Goal: Information Seeking & Learning: Learn about a topic

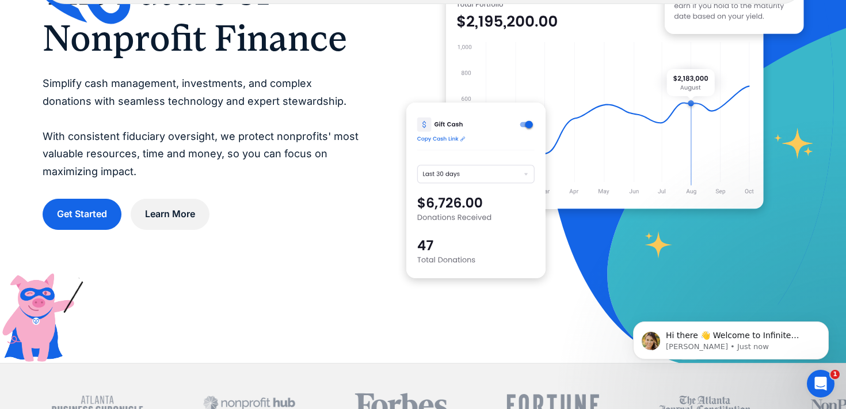
scroll to position [76, 0]
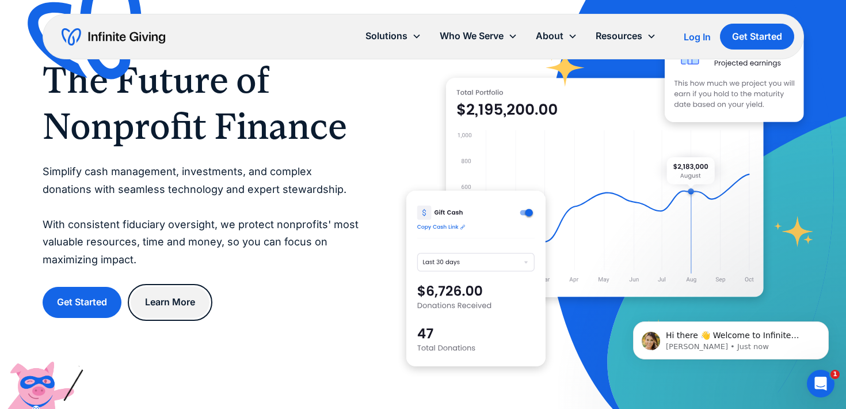
click at [171, 306] on link "Learn More" at bounding box center [170, 302] width 79 height 31
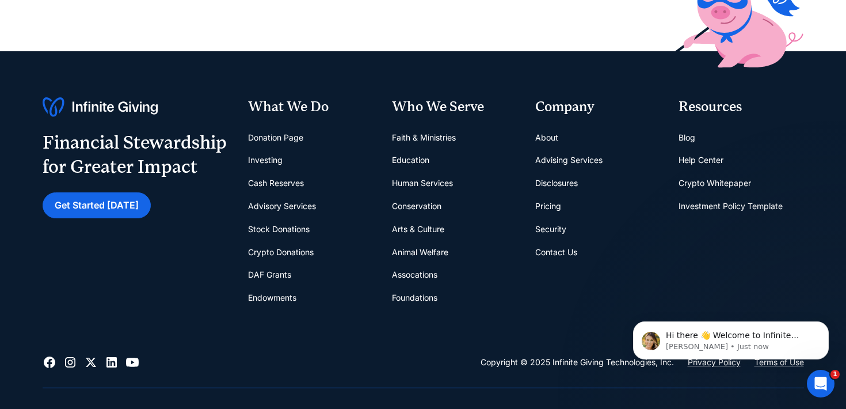
scroll to position [417, 0]
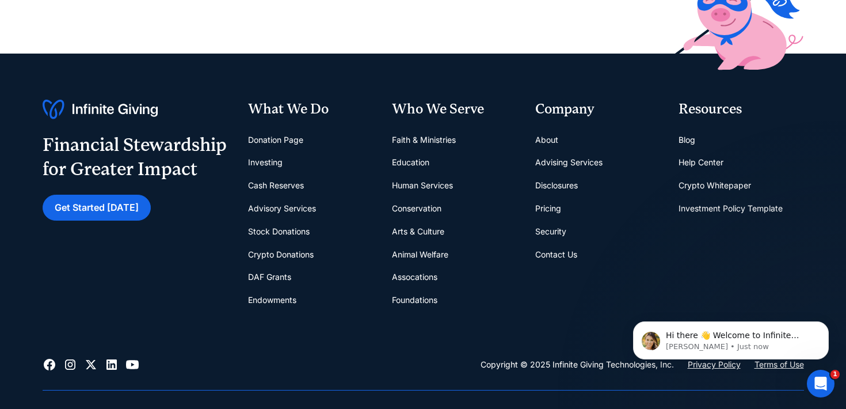
click at [408, 299] on link "Foundations" at bounding box center [414, 299] width 45 height 23
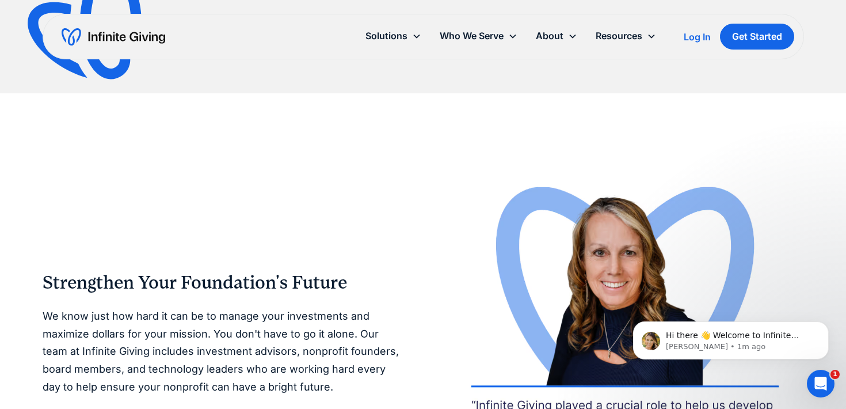
scroll to position [1819, 0]
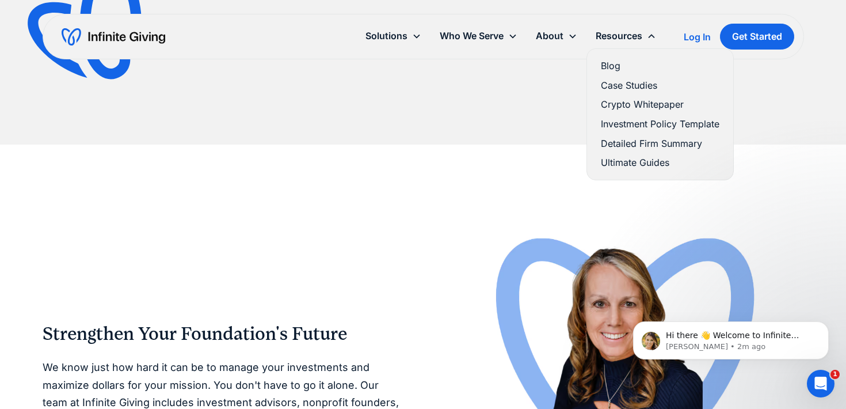
click at [617, 82] on link "Case Studies" at bounding box center [660, 86] width 119 height 16
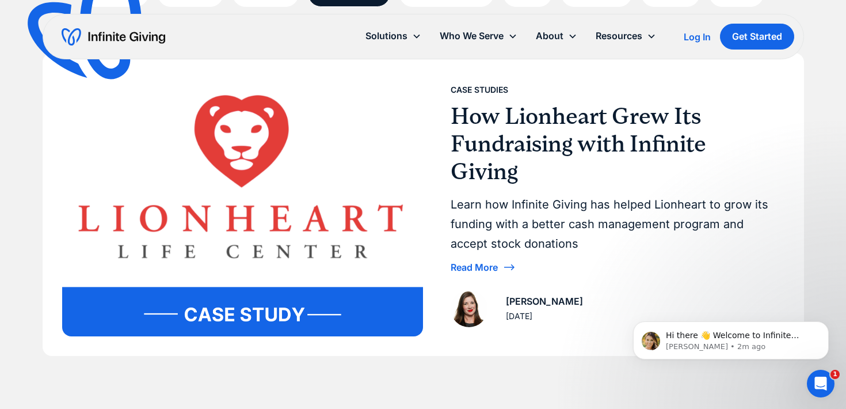
scroll to position [215, 0]
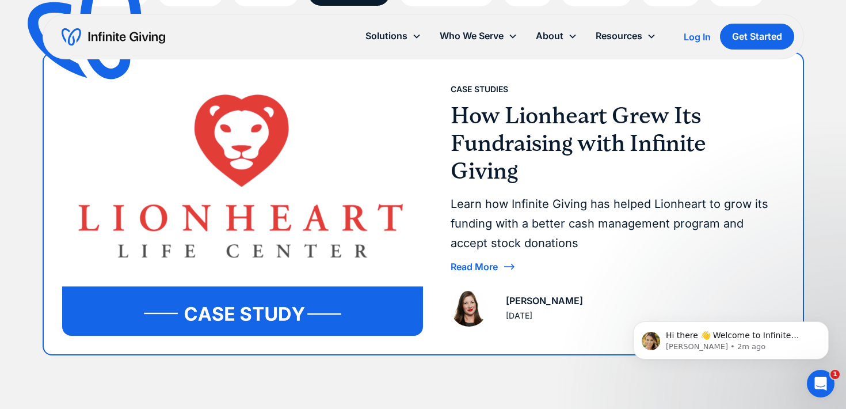
click at [480, 268] on div "Read More" at bounding box center [474, 266] width 47 height 9
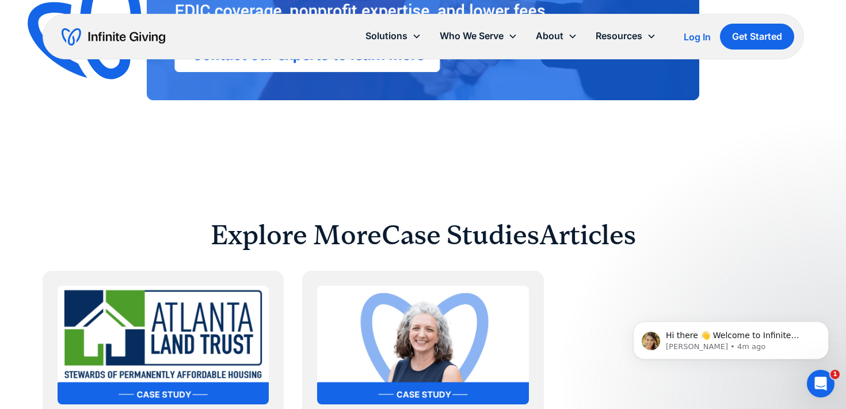
scroll to position [2906, 0]
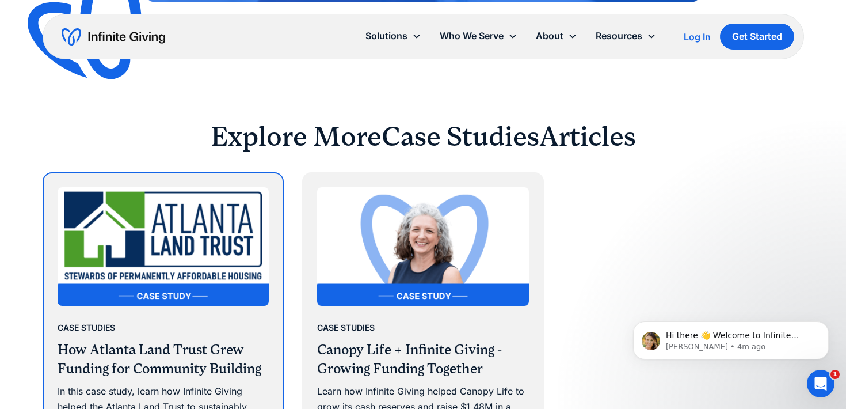
click at [151, 340] on h3 "How Atlanta Land Trust Grew Funding for Community Building" at bounding box center [164, 359] width 212 height 39
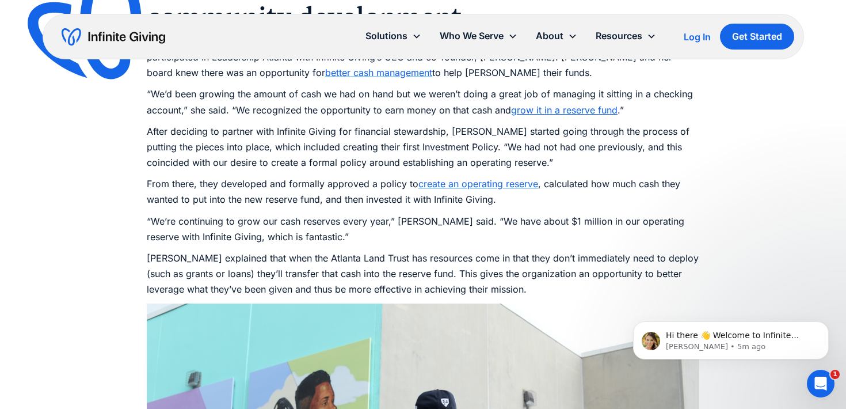
scroll to position [1719, 0]
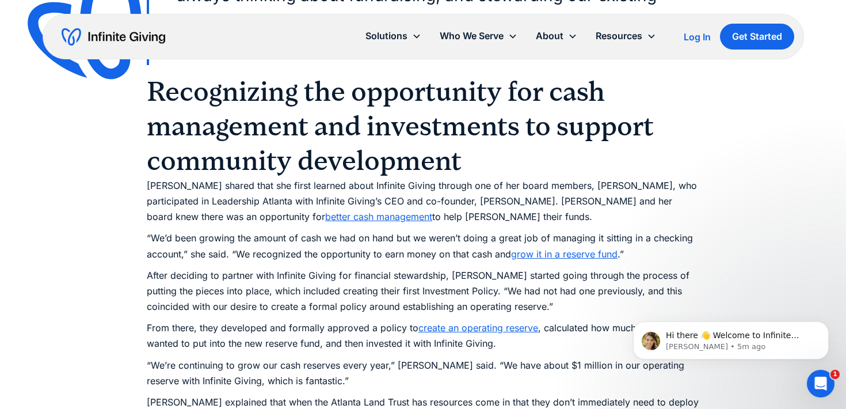
click at [558, 248] on link "grow it in a reserve fund" at bounding box center [564, 254] width 107 height 12
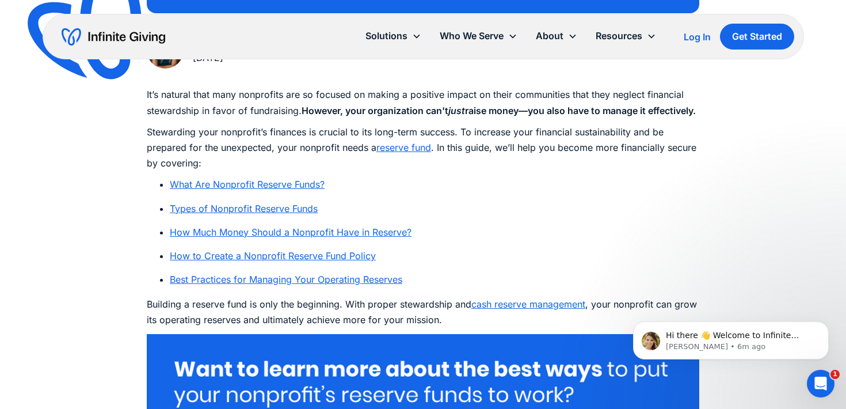
scroll to position [605, 0]
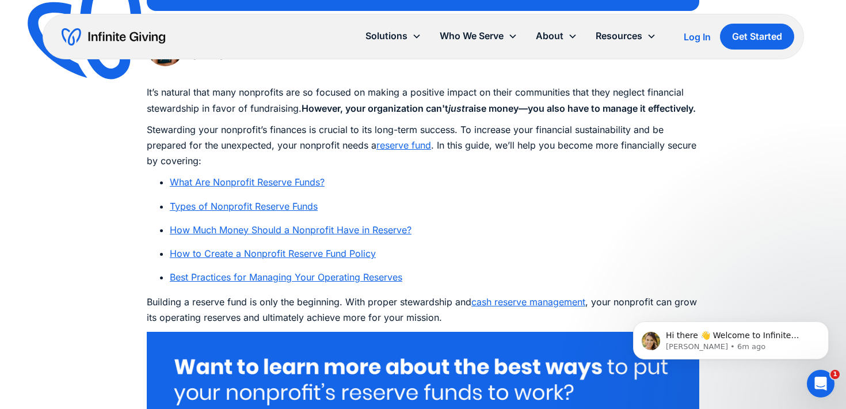
click at [288, 188] on link "What Are Nonprofit Reserve Funds?" at bounding box center [247, 182] width 155 height 12
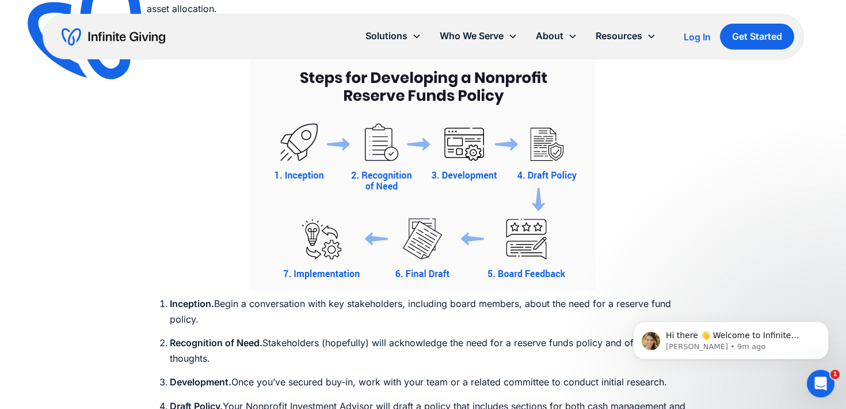
scroll to position [4944, 0]
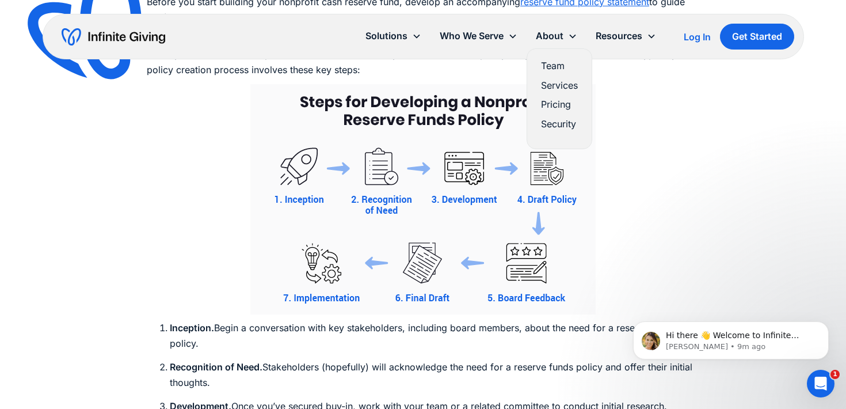
click at [553, 102] on link "Pricing" at bounding box center [559, 105] width 37 height 16
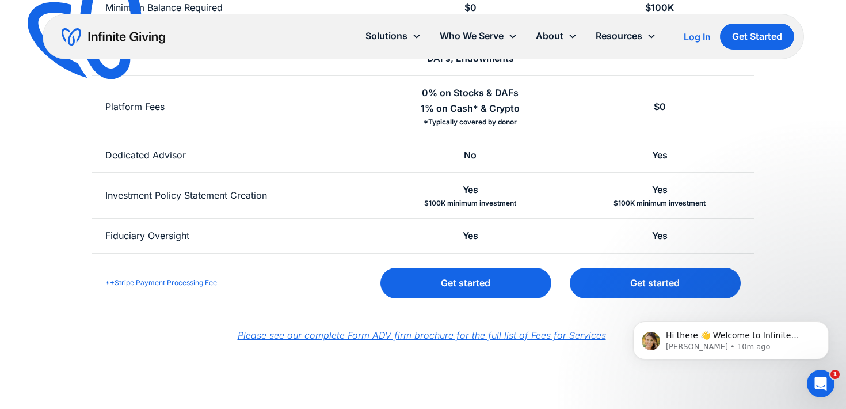
scroll to position [400, 0]
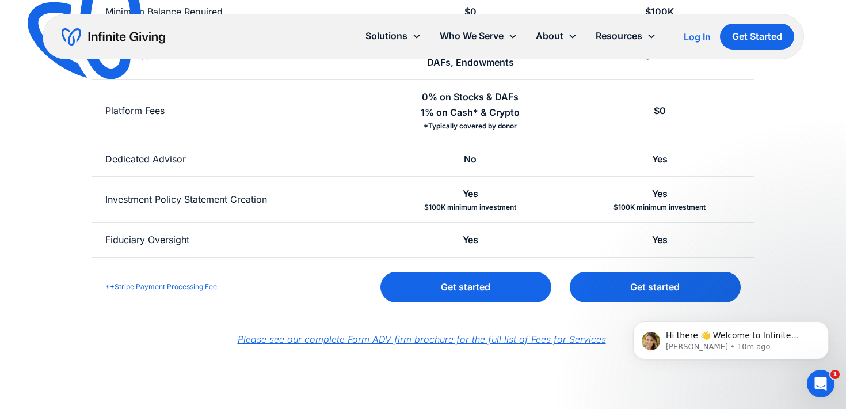
click at [394, 340] on em "Please see our complete Form ADV firm brochure for the full list of Fees for Se…" at bounding box center [422, 339] width 368 height 12
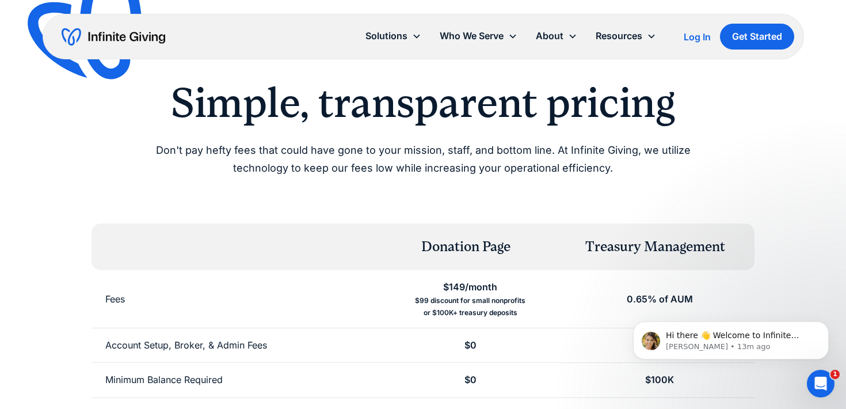
scroll to position [0, 0]
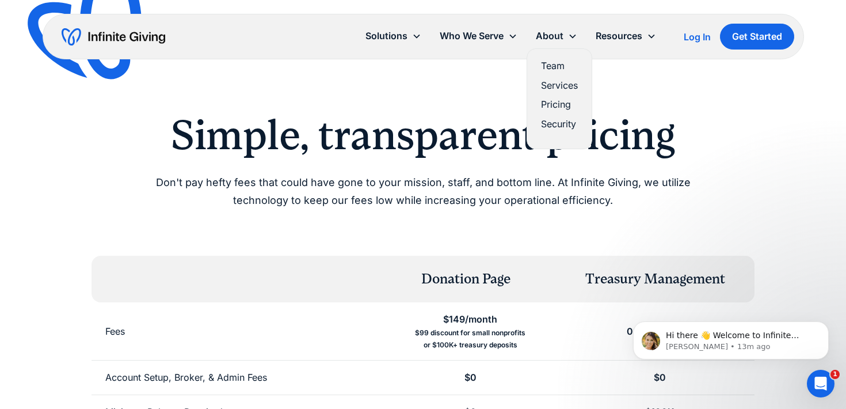
click at [553, 85] on link "Services" at bounding box center [559, 86] width 37 height 16
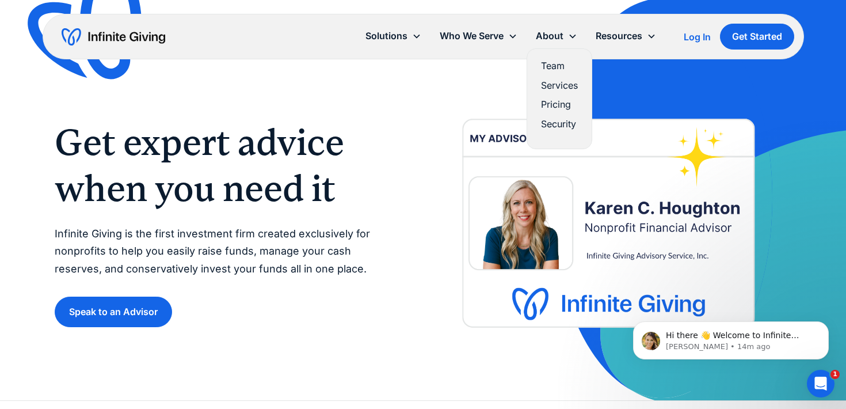
click at [554, 67] on link "Team" at bounding box center [559, 66] width 37 height 16
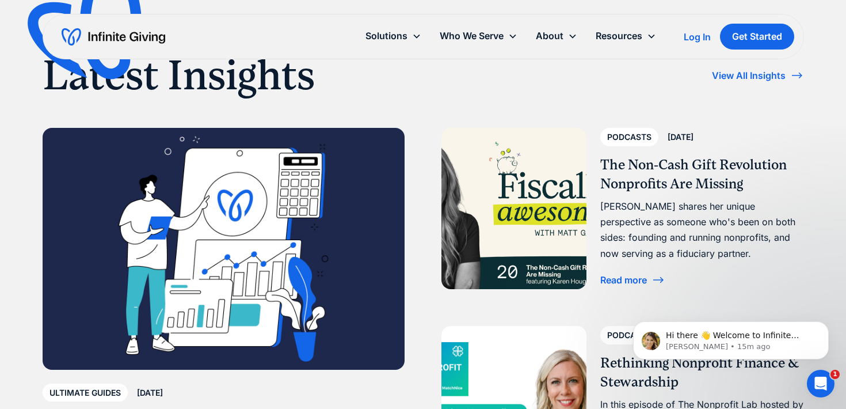
scroll to position [2426, 0]
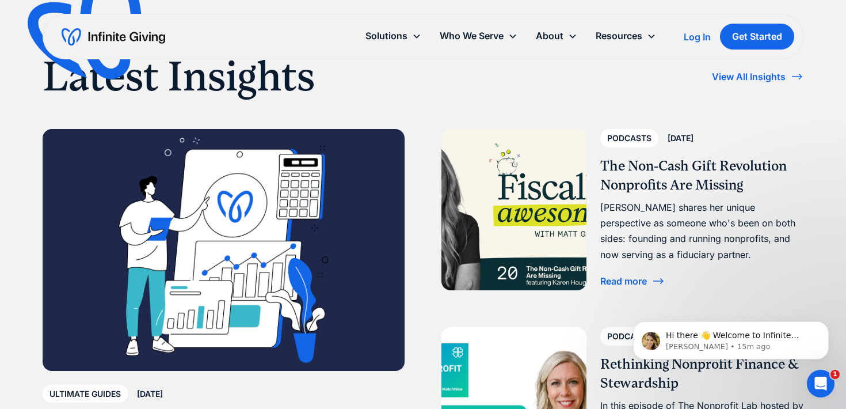
click at [644, 208] on div "[PERSON_NAME] shares her unique perspective as someone who's been on both sides…" at bounding box center [702, 231] width 204 height 63
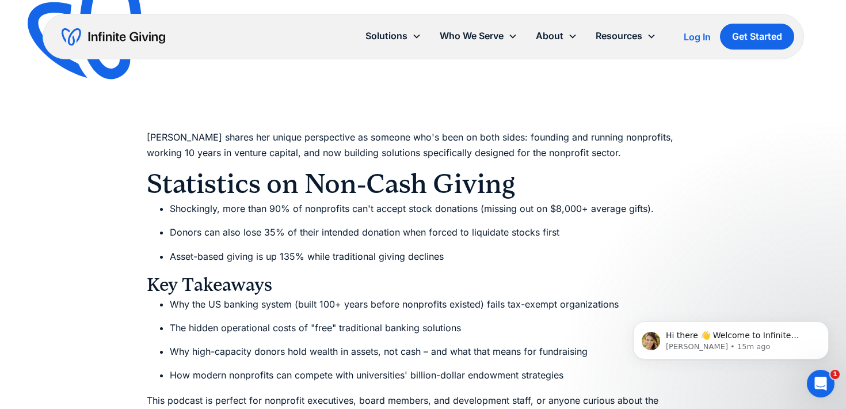
scroll to position [953, 0]
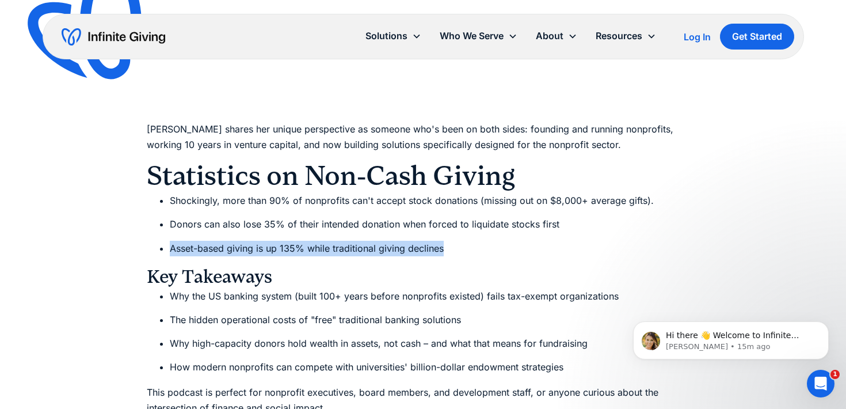
drag, startPoint x: 169, startPoint y: 245, endPoint x: 452, endPoint y: 253, distance: 282.8
click at [452, 253] on ul "Shockingly, more than 90% of nonprofits can't accept stock donations (missing o…" at bounding box center [423, 224] width 553 height 63
copy li "Asset-based giving is up 135% while traditional giving declines"
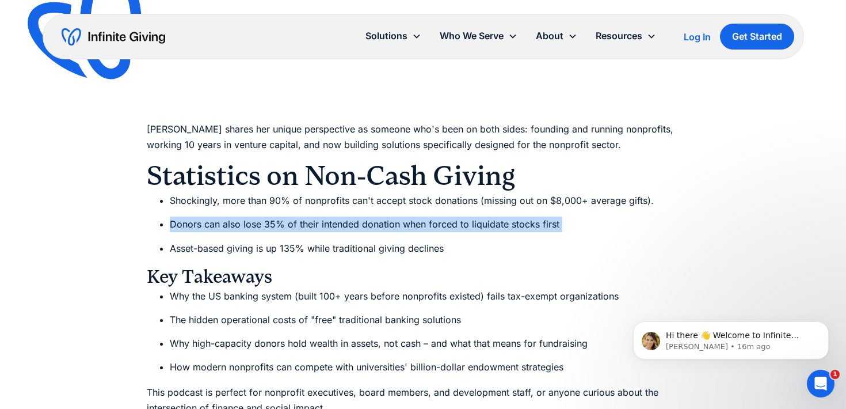
drag, startPoint x: 169, startPoint y: 223, endPoint x: 580, endPoint y: 234, distance: 411.2
click at [580, 234] on ul "Shockingly, more than 90% of nonprofits can't accept stock donations (missing o…" at bounding box center [423, 224] width 553 height 63
copy li "Donors can also lose 35% of their intended donation when forced to liquidate st…"
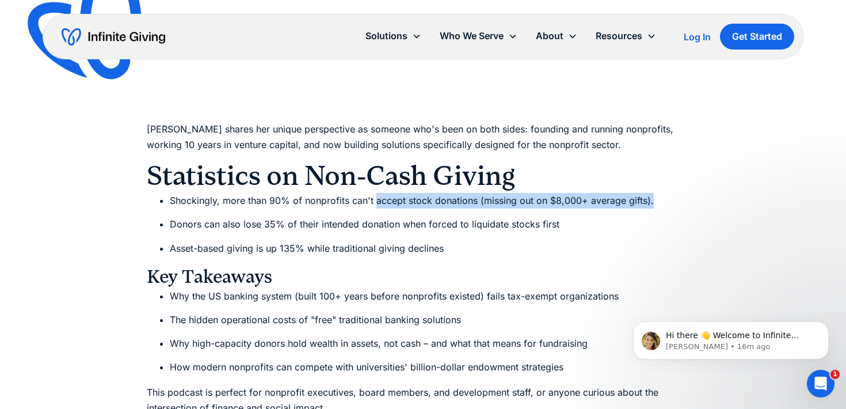
drag, startPoint x: 376, startPoint y: 201, endPoint x: 670, endPoint y: 195, distance: 293.7
click at [670, 195] on li "Shockingly, more than 90% of nonprofits can't accept stock donations (missing o…" at bounding box center [435, 201] width 530 height 16
copy li "accept stock donations (missing out on $8,000+ average gifts)."
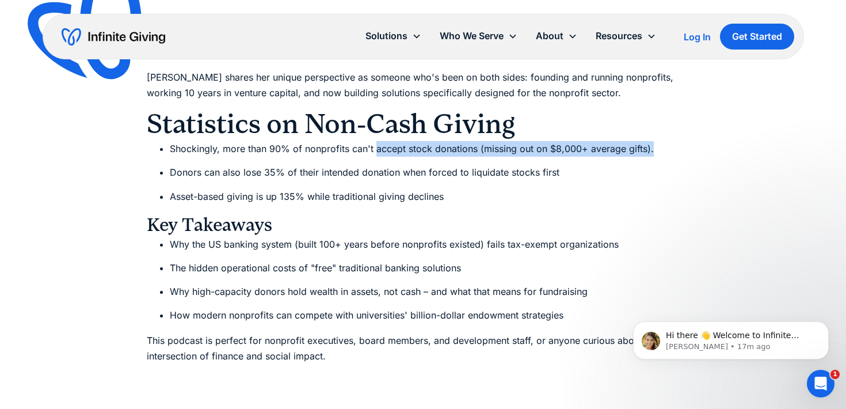
scroll to position [1008, 0]
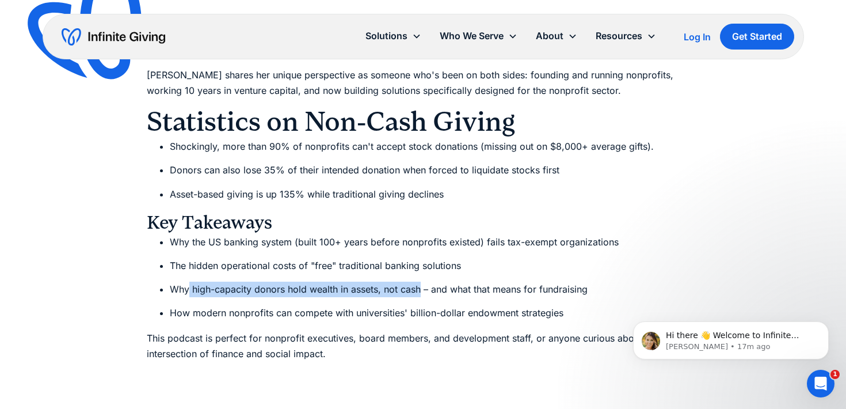
drag, startPoint x: 188, startPoint y: 290, endPoint x: 422, endPoint y: 286, distance: 233.8
click at [422, 286] on li "Why high-capacity donors hold wealth in assets, not cash – and what that means …" at bounding box center [435, 290] width 530 height 16
copy li "high-capacity donors hold wealth in assets, not cash"
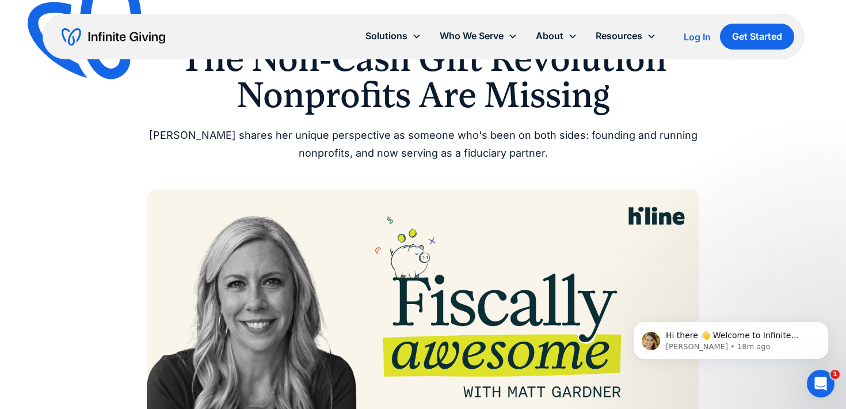
scroll to position [0, 0]
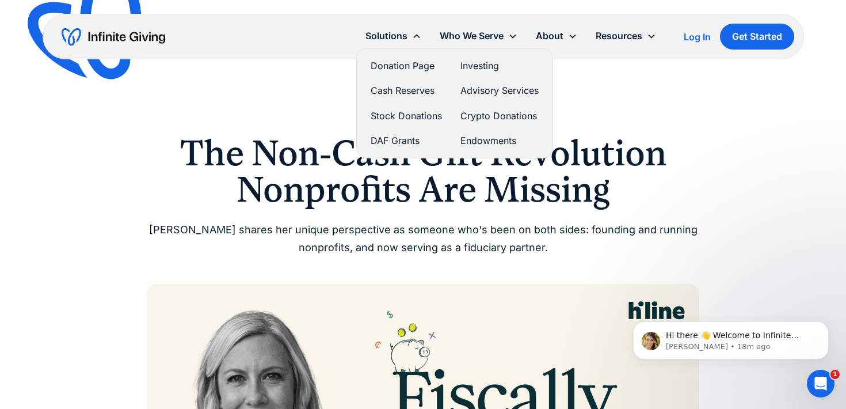
click at [389, 67] on link "Donation Page" at bounding box center [406, 66] width 71 height 16
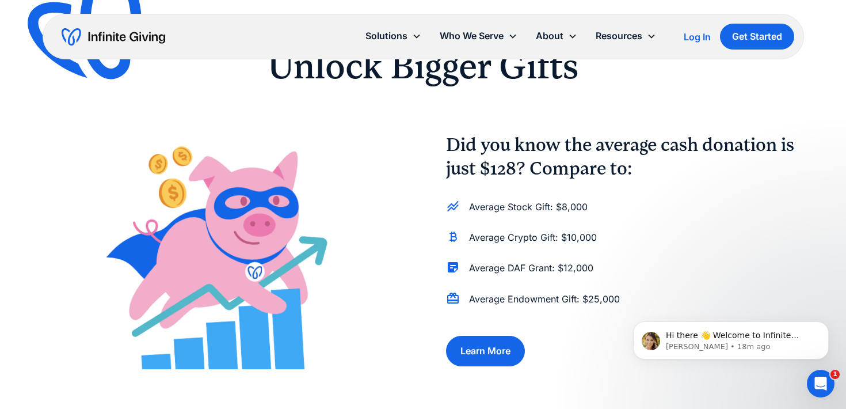
scroll to position [843, 0]
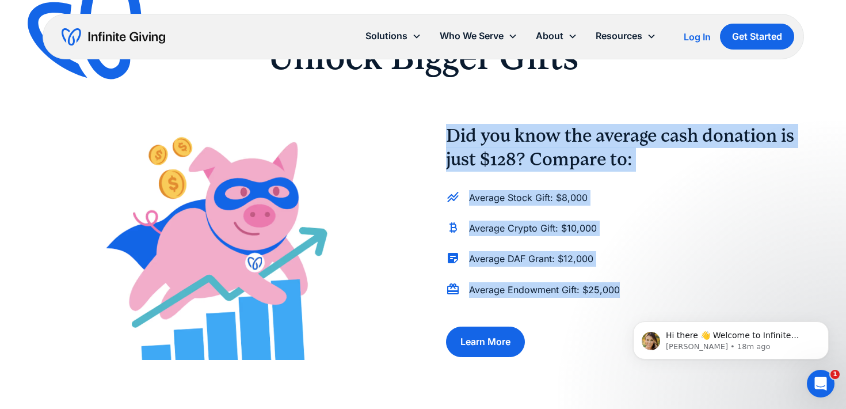
drag, startPoint x: 447, startPoint y: 134, endPoint x: 617, endPoint y: 286, distance: 227.9
click at [617, 286] on div "Did you know the average cash donation is just $128? Compare to: Average Stock …" at bounding box center [625, 240] width 358 height 233
copy div "Did you know the average cash donation is just $128? Compare to: Average Stock …"
click at [390, 231] on img at bounding box center [222, 240] width 358 height 238
click at [706, 206] on div "Average Stock Gift: $8,000" at bounding box center [625, 200] width 358 height 21
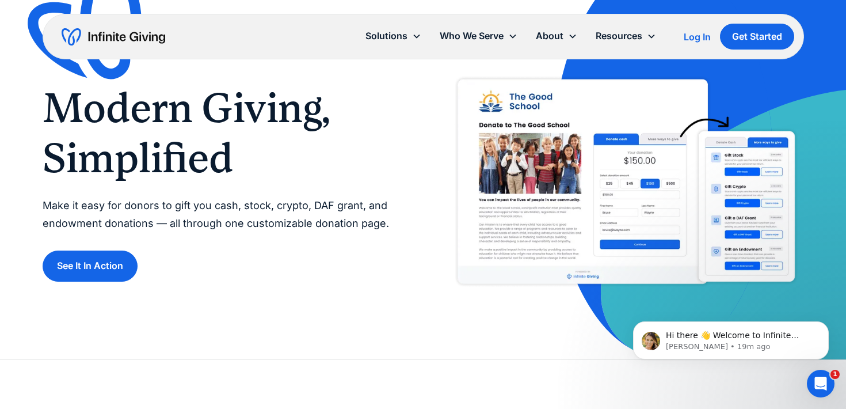
scroll to position [0, 0]
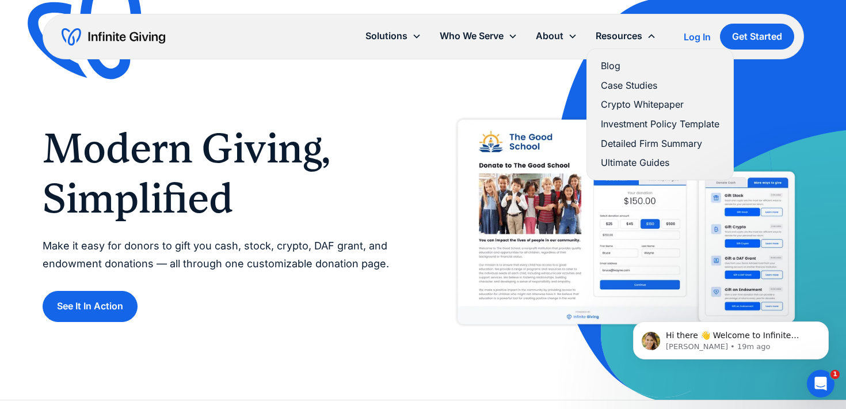
click at [610, 66] on link "Blog" at bounding box center [660, 66] width 119 height 16
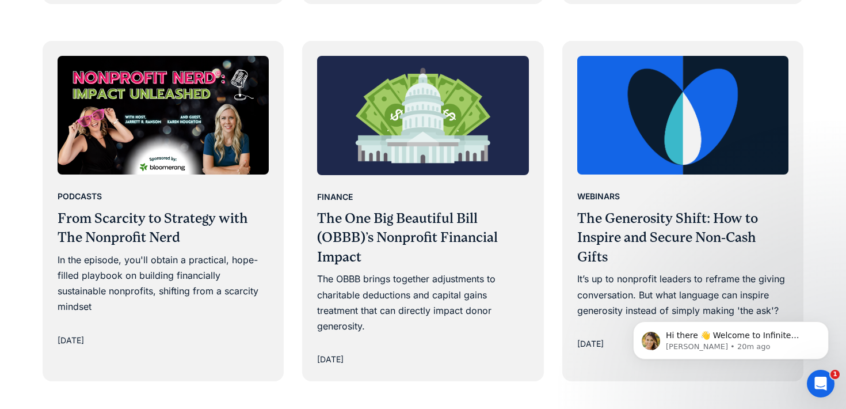
scroll to position [1172, 0]
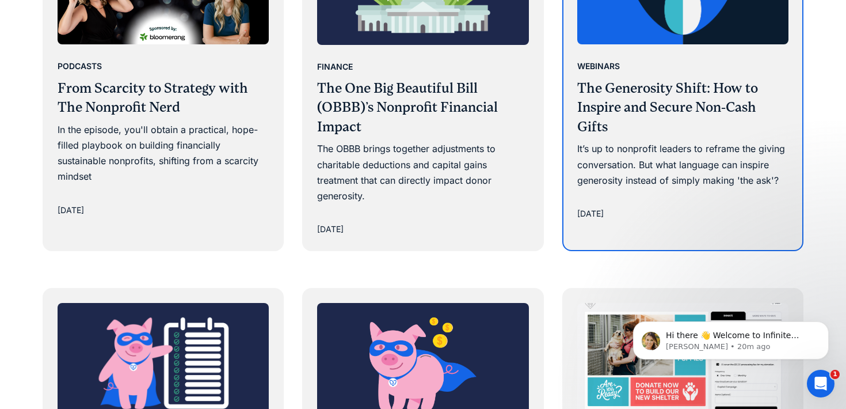
click at [632, 105] on h3 "The Generosity Shift: How to Inspire and Secure Non-Cash Gifts" at bounding box center [683, 108] width 212 height 58
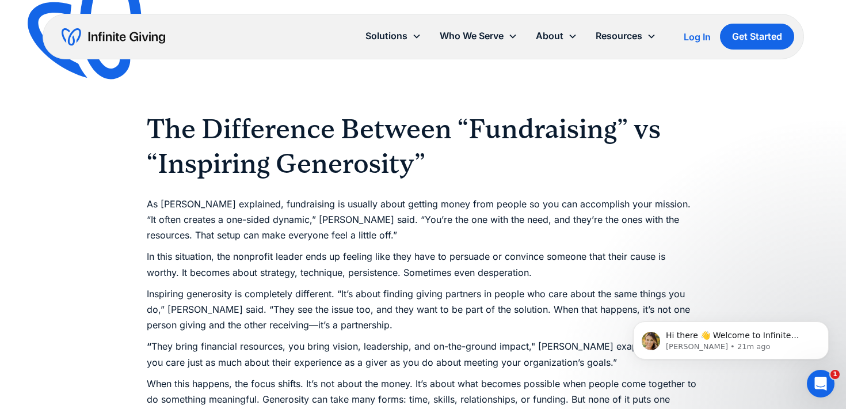
scroll to position [1343, 0]
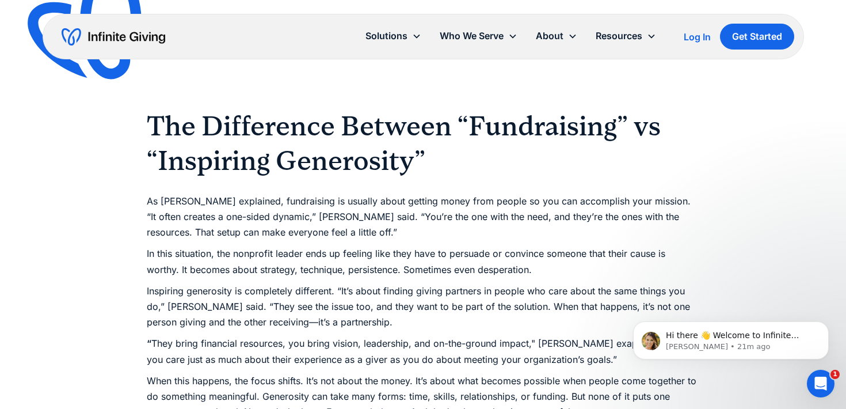
click at [432, 238] on p "As Joanna explained, fundraising is usually about getting money from people so …" at bounding box center [423, 209] width 553 height 63
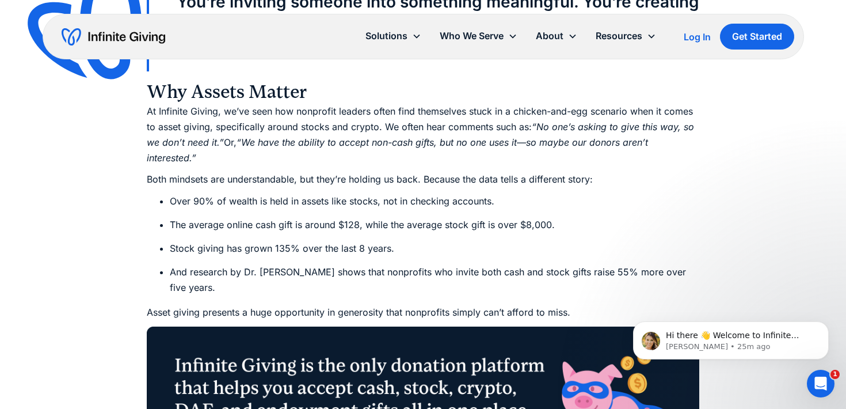
scroll to position [2304, 0]
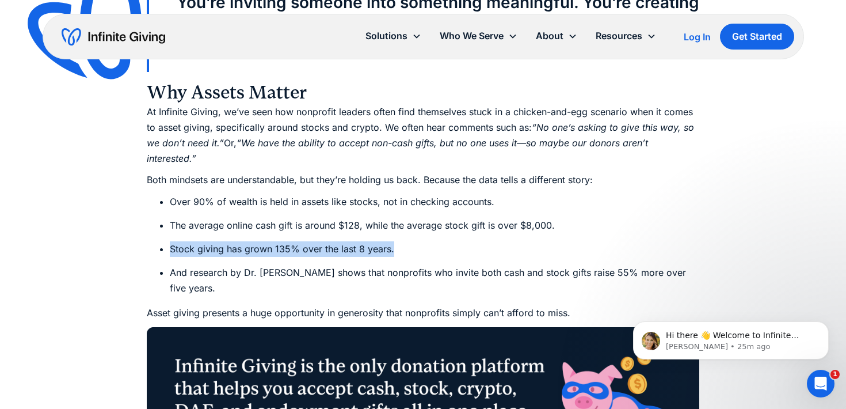
drag, startPoint x: 171, startPoint y: 274, endPoint x: 405, endPoint y: 268, distance: 233.8
click at [405, 257] on li "Stock giving has grown 135% over the last 8 years." at bounding box center [435, 249] width 530 height 16
copy li "Stock giving has grown 135% over the last 8 years."
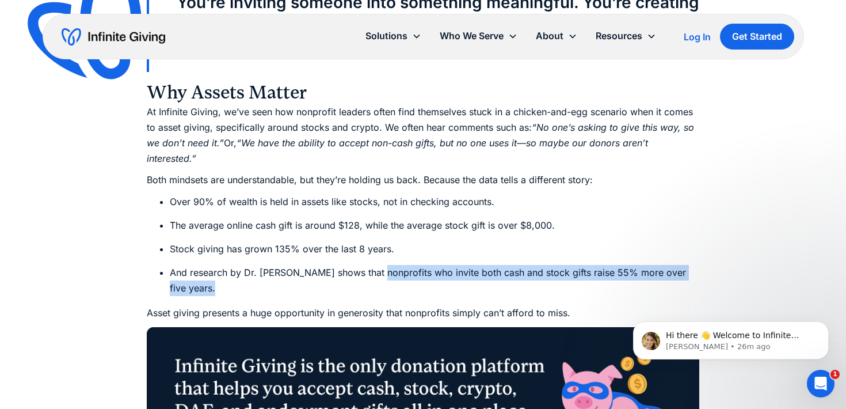
drag, startPoint x: 373, startPoint y: 301, endPoint x: 382, endPoint y: 318, distance: 20.1
click at [382, 296] on li "And research by Dr. [PERSON_NAME] shows that nonprofits who invite both cash an…" at bounding box center [435, 280] width 530 height 31
copy li "nonprofits who invite both cash and stock gifts raise 55% more over five years."
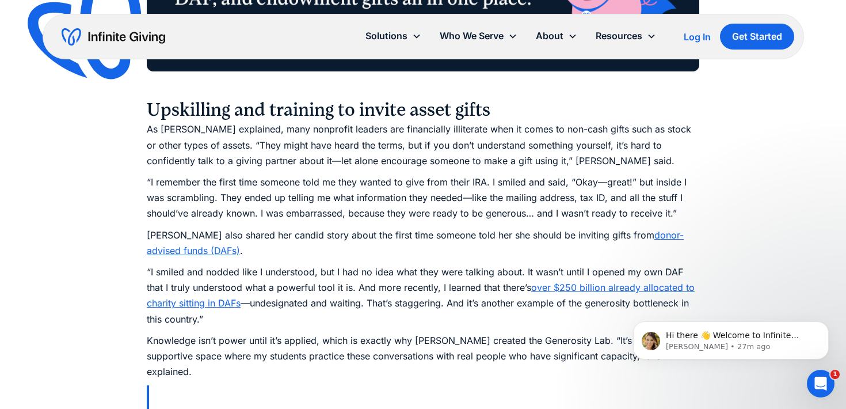
scroll to position [2718, 0]
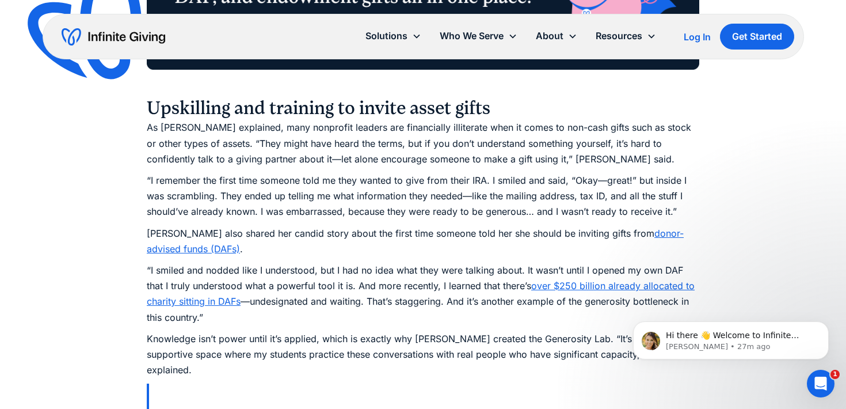
click at [186, 254] on link "donor-advised funds (DAFs)" at bounding box center [415, 240] width 537 height 27
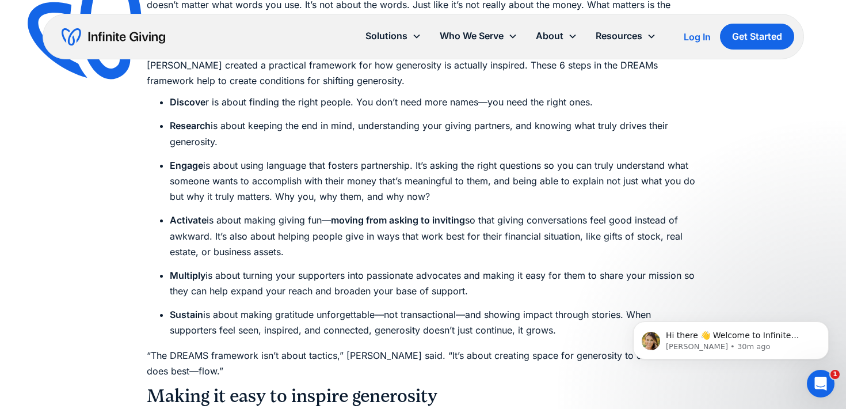
scroll to position [3530, 0]
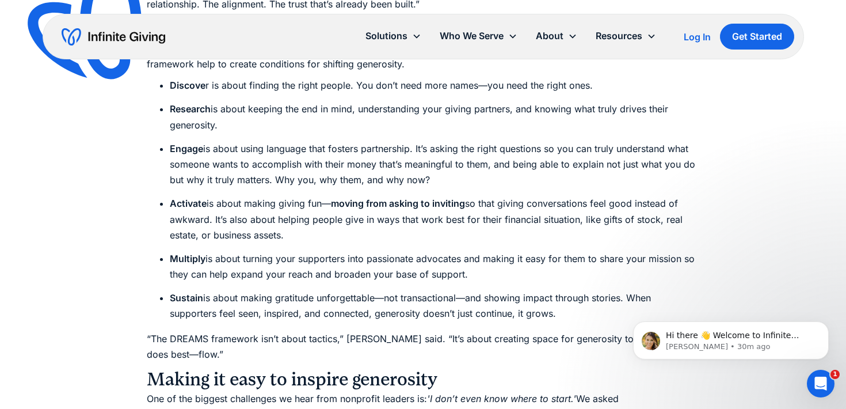
click at [289, 276] on li "Multiply is about turning your supporters into passionate advocates and making …" at bounding box center [435, 266] width 530 height 31
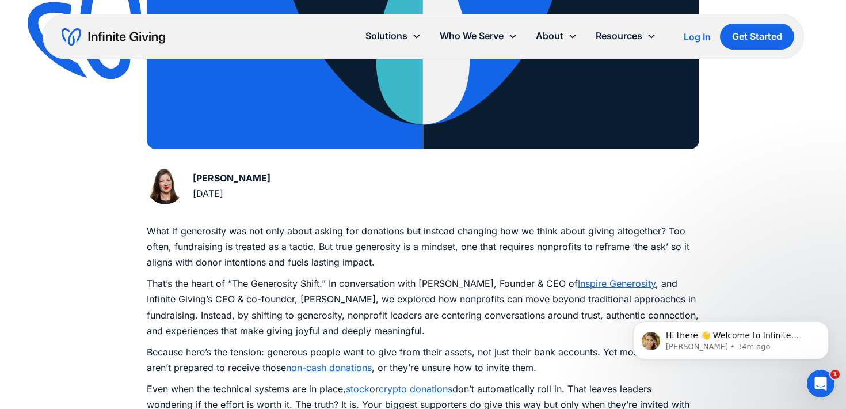
scroll to position [0, 0]
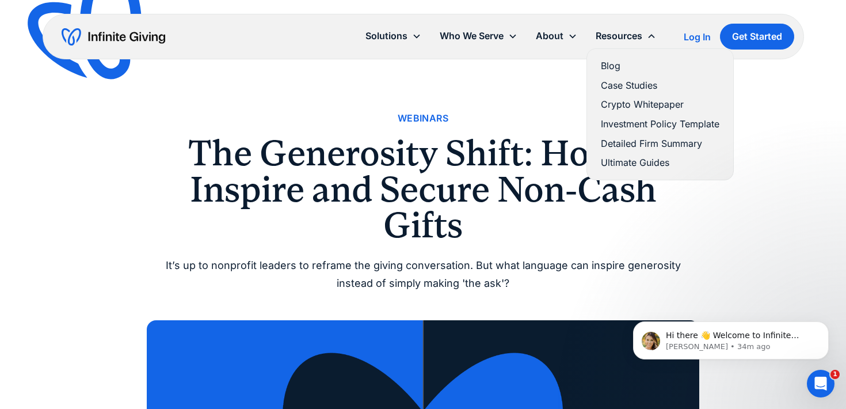
click at [611, 66] on link "Blog" at bounding box center [660, 66] width 119 height 16
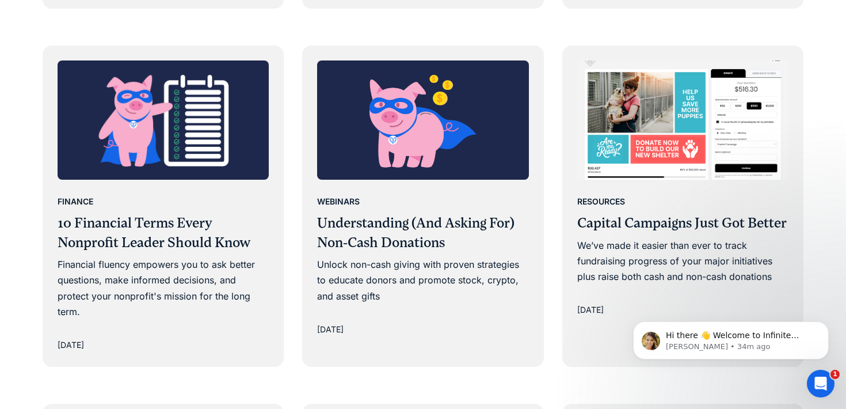
scroll to position [1415, 0]
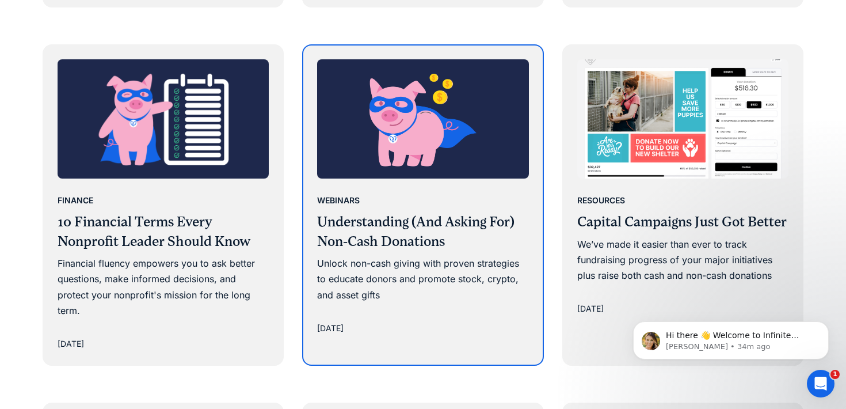
click at [368, 243] on h3 "Understanding (And Asking For) Non-Cash Donations" at bounding box center [423, 231] width 212 height 39
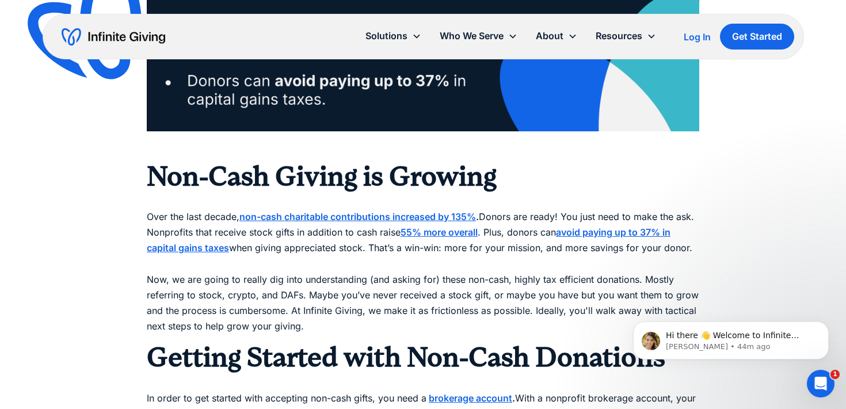
scroll to position [1284, 0]
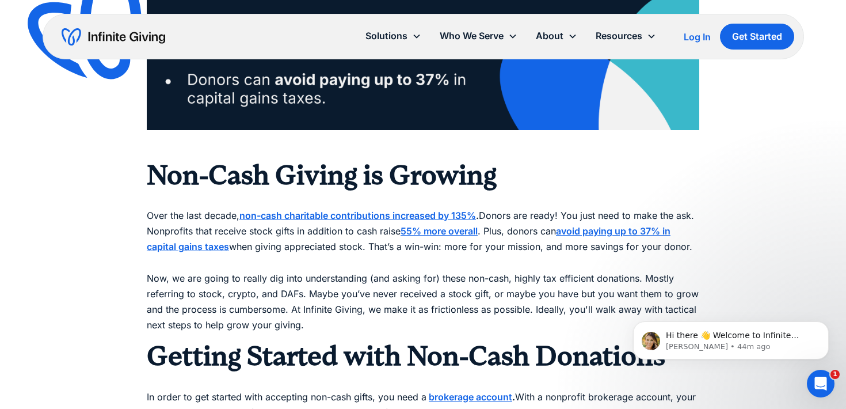
click at [437, 214] on strong "non-cash charitable contributions increased by 135%" at bounding box center [358, 216] width 237 height 12
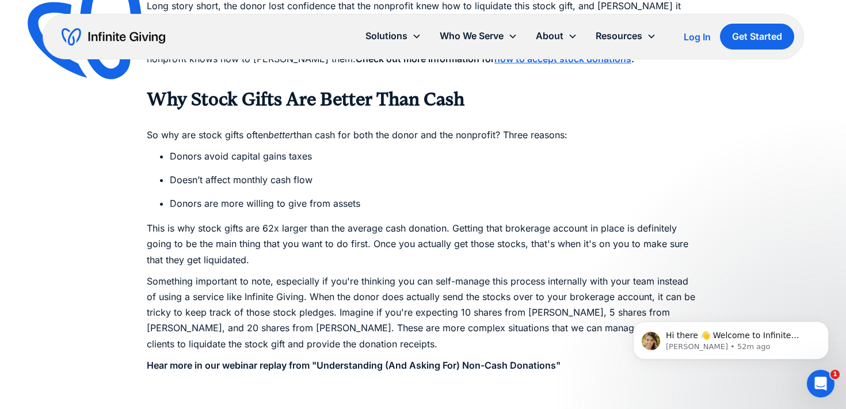
scroll to position [2031, 0]
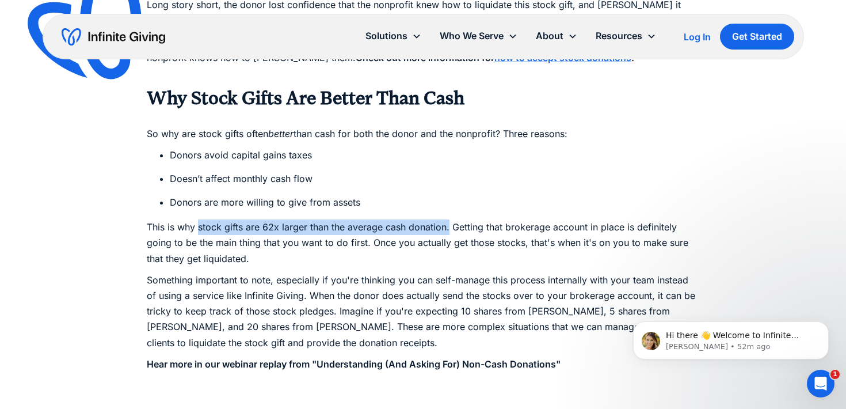
drag, startPoint x: 200, startPoint y: 226, endPoint x: 450, endPoint y: 225, distance: 249.9
click at [450, 226] on p "This is why stock gifts are 62x larger than the average cash donation. Getting …" at bounding box center [423, 242] width 553 height 47
copy p "stock gifts are 62x larger than the average cash donation."
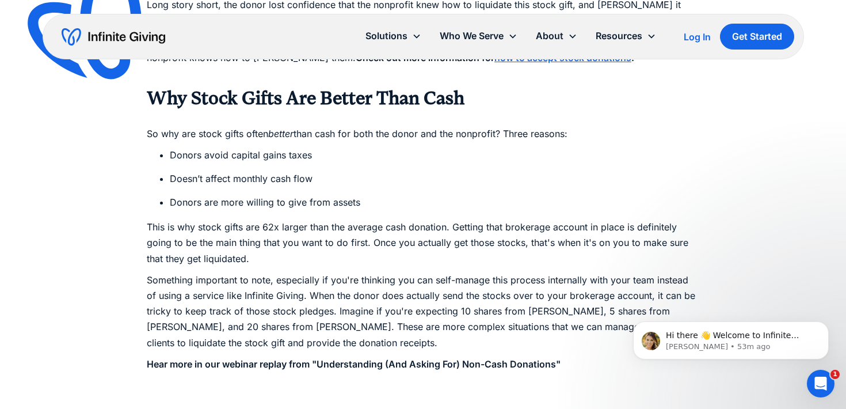
click at [455, 206] on li "Donors are more willing to give from assets" at bounding box center [435, 203] width 530 height 16
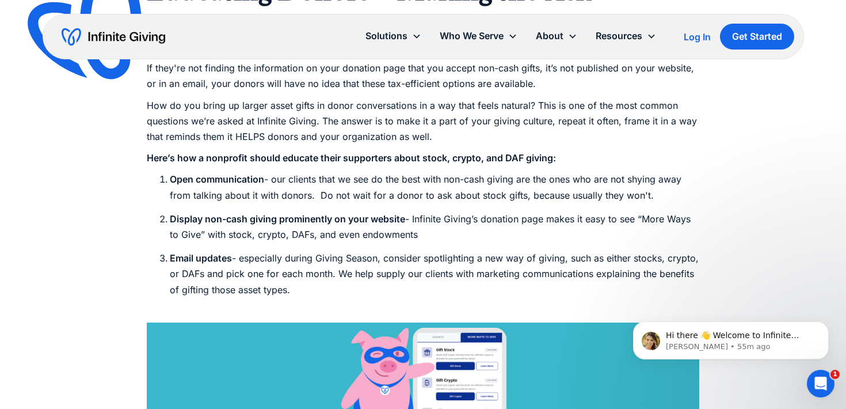
scroll to position [2781, 0]
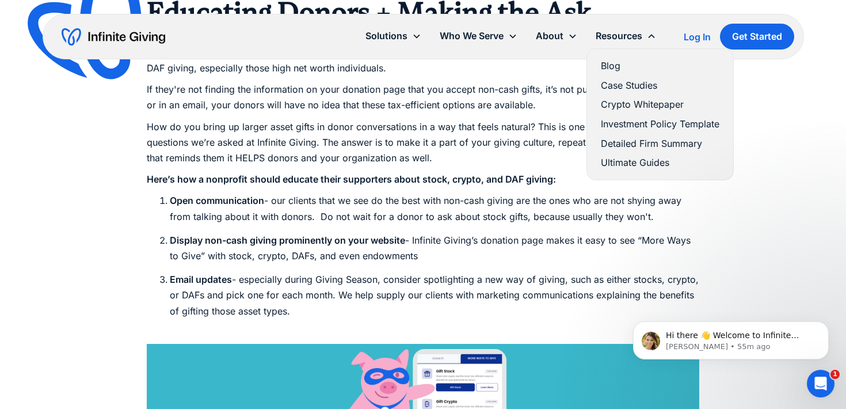
click at [628, 165] on link "Ultimate Guides" at bounding box center [660, 163] width 119 height 16
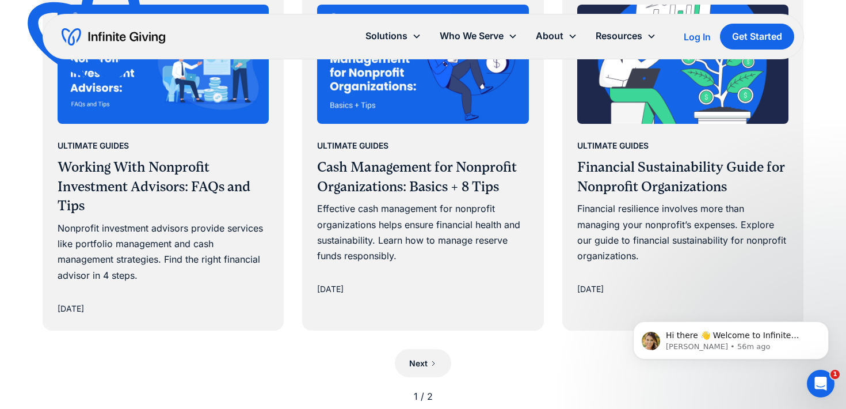
scroll to position [1067, 0]
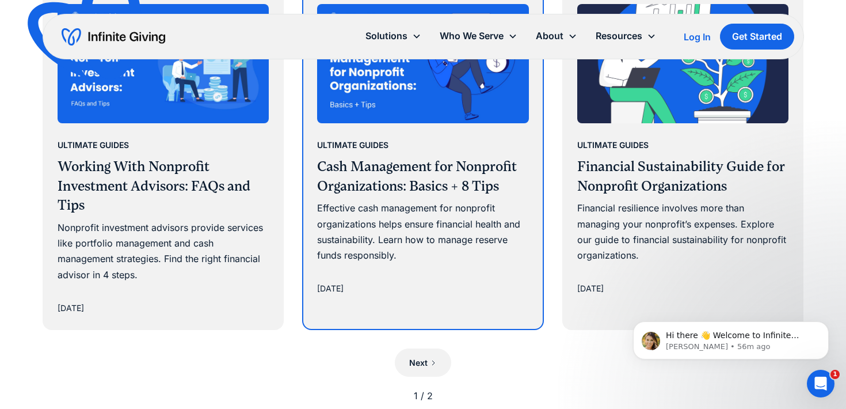
click at [450, 191] on h3 "Cash Management for Nonprofit Organizations: Basics + 8 Tips" at bounding box center [423, 176] width 212 height 39
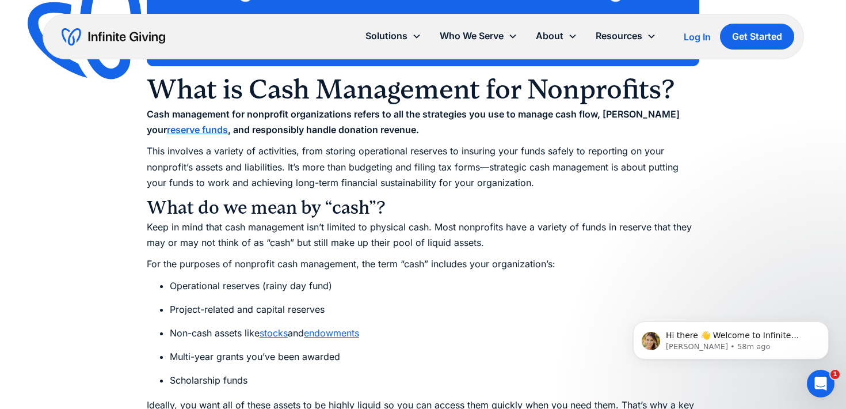
scroll to position [1050, 0]
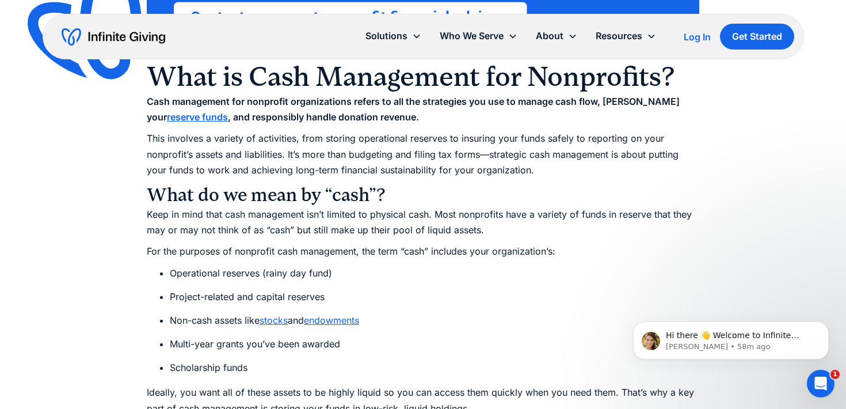
click at [353, 322] on link "endowments" at bounding box center [331, 320] width 55 height 12
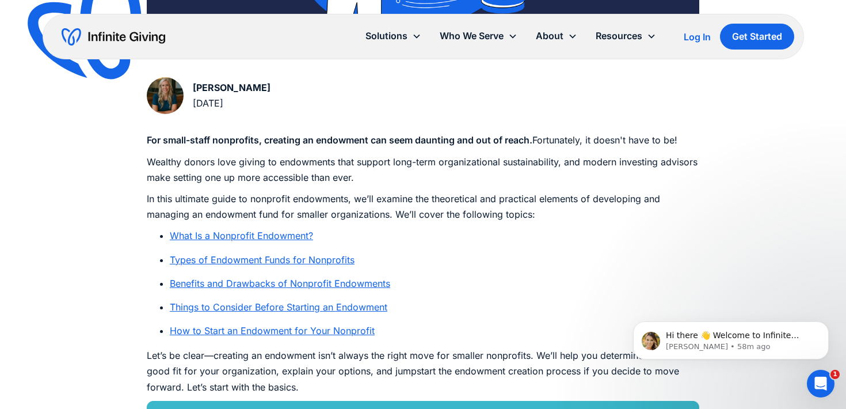
scroll to position [537, 0]
